Goal: Task Accomplishment & Management: Use online tool/utility

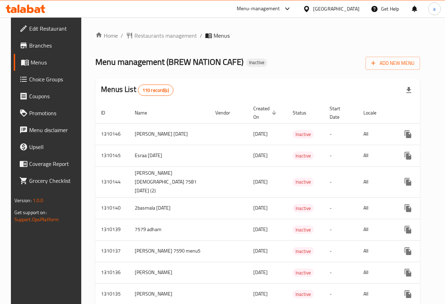
click at [35, 27] on span "Edit Restaurant" at bounding box center [54, 28] width 50 height 8
click at [45, 48] on span "Branches" at bounding box center [54, 45] width 50 height 8
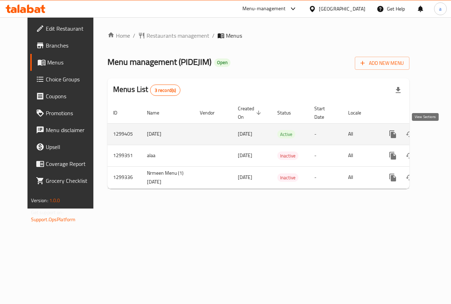
click at [439, 135] on icon "enhanced table" at bounding box center [443, 134] width 8 height 8
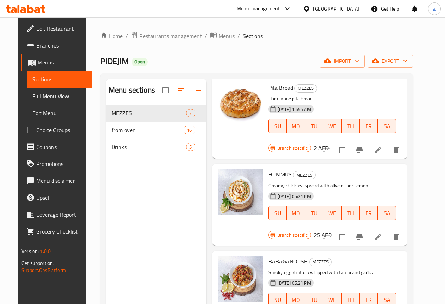
scroll to position [70, 0]
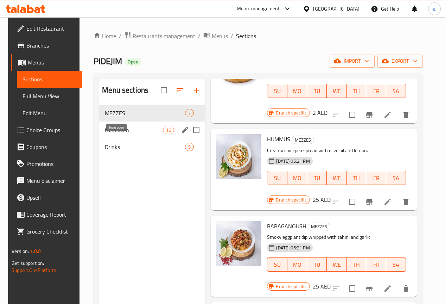
click at [115, 134] on span "from oven" at bounding box center [134, 130] width 58 height 8
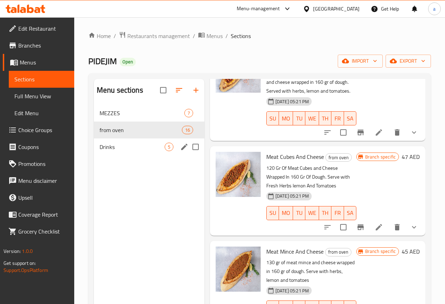
click at [115, 150] on div "Drinks 5" at bounding box center [149, 146] width 111 height 17
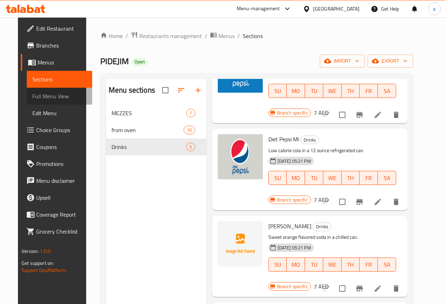
click at [46, 94] on span "Full Menu View" at bounding box center [59, 96] width 54 height 8
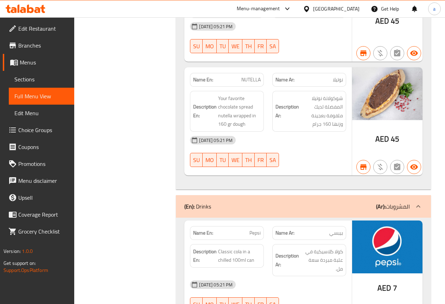
scroll to position [3262, 0]
